Goal: Information Seeking & Learning: Learn about a topic

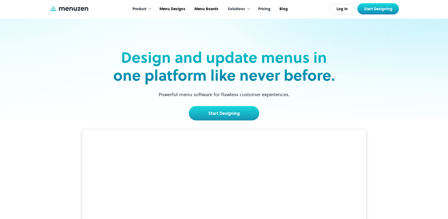
click at [266, 9] on link "Pricing" at bounding box center [263, 9] width 21 height 17
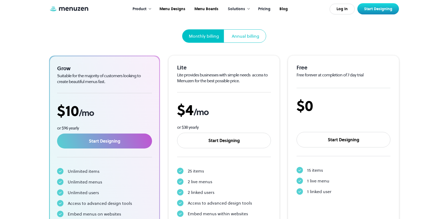
scroll to position [69, 0]
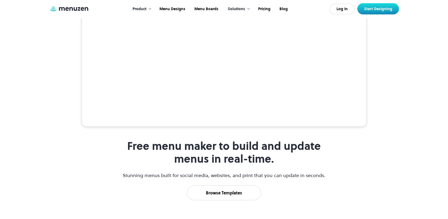
scroll to position [146, 0]
